Goal: Task Accomplishment & Management: Use online tool/utility

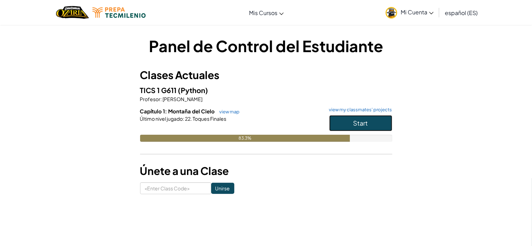
click at [378, 120] on button "Start" at bounding box center [360, 123] width 63 height 16
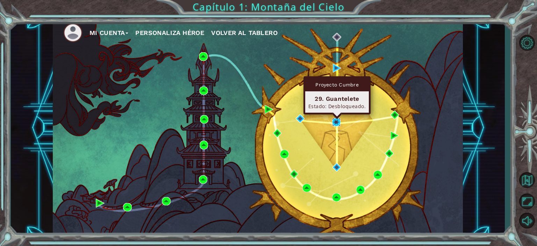
click at [336, 119] on img at bounding box center [336, 122] width 9 height 9
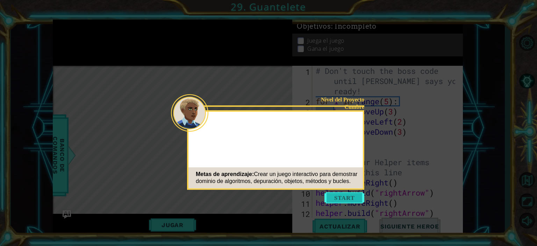
click at [359, 198] on button "Start" at bounding box center [345, 197] width 40 height 11
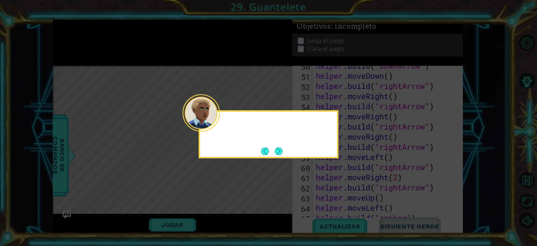
scroll to position [639, 0]
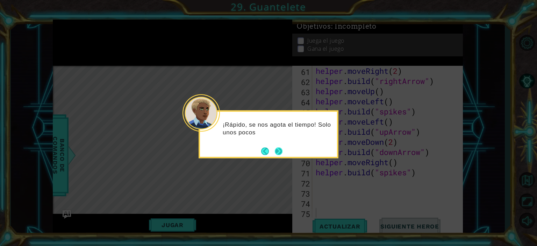
click at [282, 153] on button "Next" at bounding box center [279, 151] width 8 height 8
click at [277, 148] on button "Next" at bounding box center [279, 151] width 8 height 8
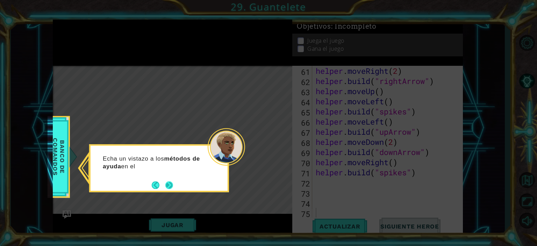
click at [173, 185] on button "Next" at bounding box center [170, 185] width 8 height 8
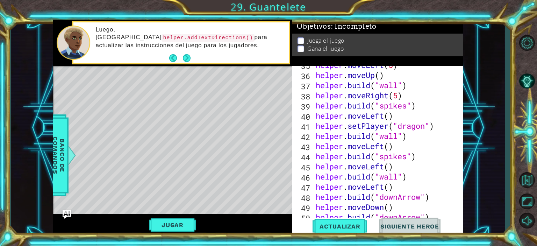
scroll to position [381, 0]
drag, startPoint x: 389, startPoint y: 181, endPoint x: 396, endPoint y: 184, distance: 8.3
click at [396, 184] on div "helper . moveLeft ( 5 ) helper . moveUp ( ) helper . build ( "wall" ) helper . …" at bounding box center [387, 146] width 144 height 173
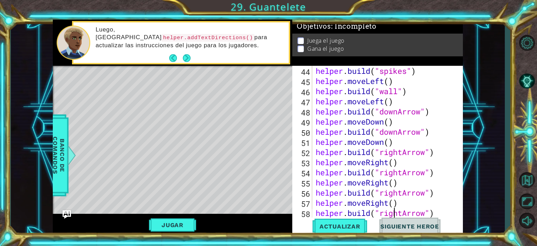
scroll to position [477, 0]
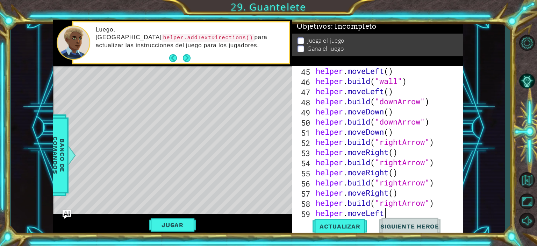
click at [392, 217] on div "helper . moveLeft ( ) helper . build ( "wall" ) helper . moveLeft ( ) helper . …" at bounding box center [387, 152] width 144 height 173
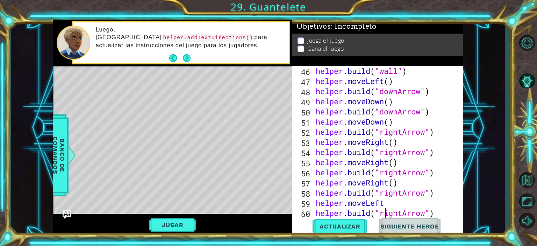
scroll to position [497, 0]
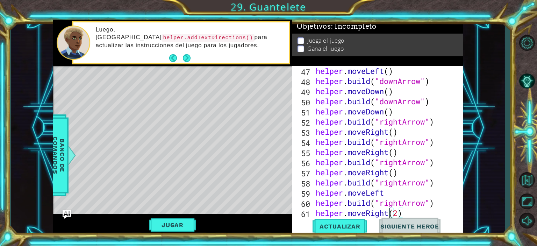
click at [392, 217] on div "helper . moveLeft ( ) helper . build ( "downArrow" ) helper . moveDown ( ) help…" at bounding box center [387, 152] width 144 height 173
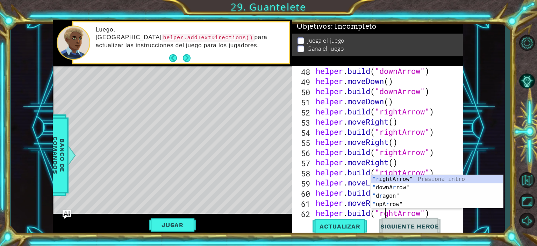
scroll to position [0, 3]
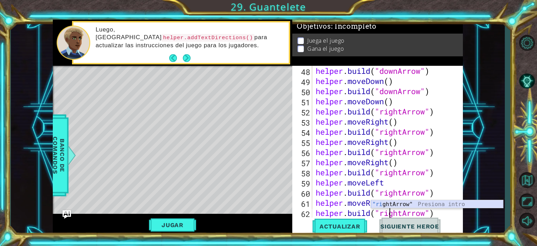
click at [452, 203] on div ""ri ghtArrow" Presiona intro" at bounding box center [437, 212] width 132 height 25
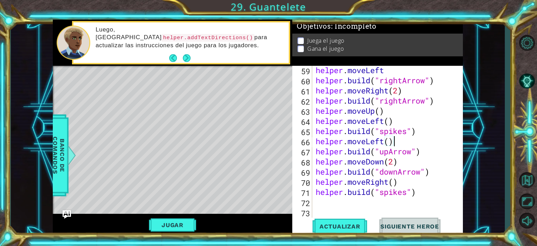
scroll to position [639, 0]
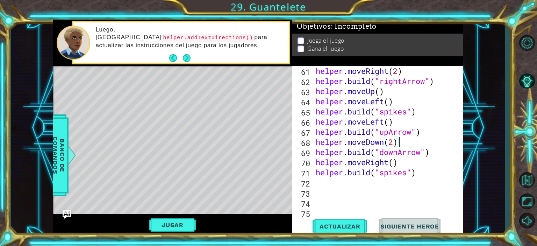
type textarea "[DOMAIN_NAME]("downArrow")"
click at [169, 217] on div "Jugar" at bounding box center [173, 225] width 240 height 22
click at [171, 221] on button "Jugar" at bounding box center [172, 224] width 47 height 13
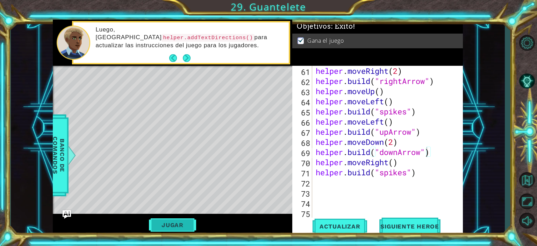
click at [175, 223] on button "Jugar" at bounding box center [172, 224] width 47 height 13
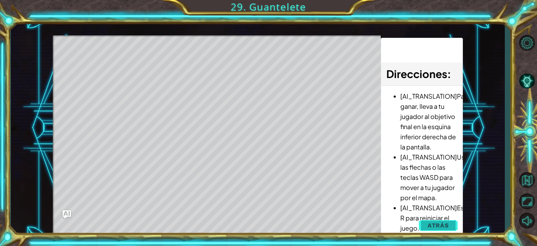
click at [446, 224] on span "Atrás" at bounding box center [438, 225] width 21 height 7
